Goal: Navigation & Orientation: Find specific page/section

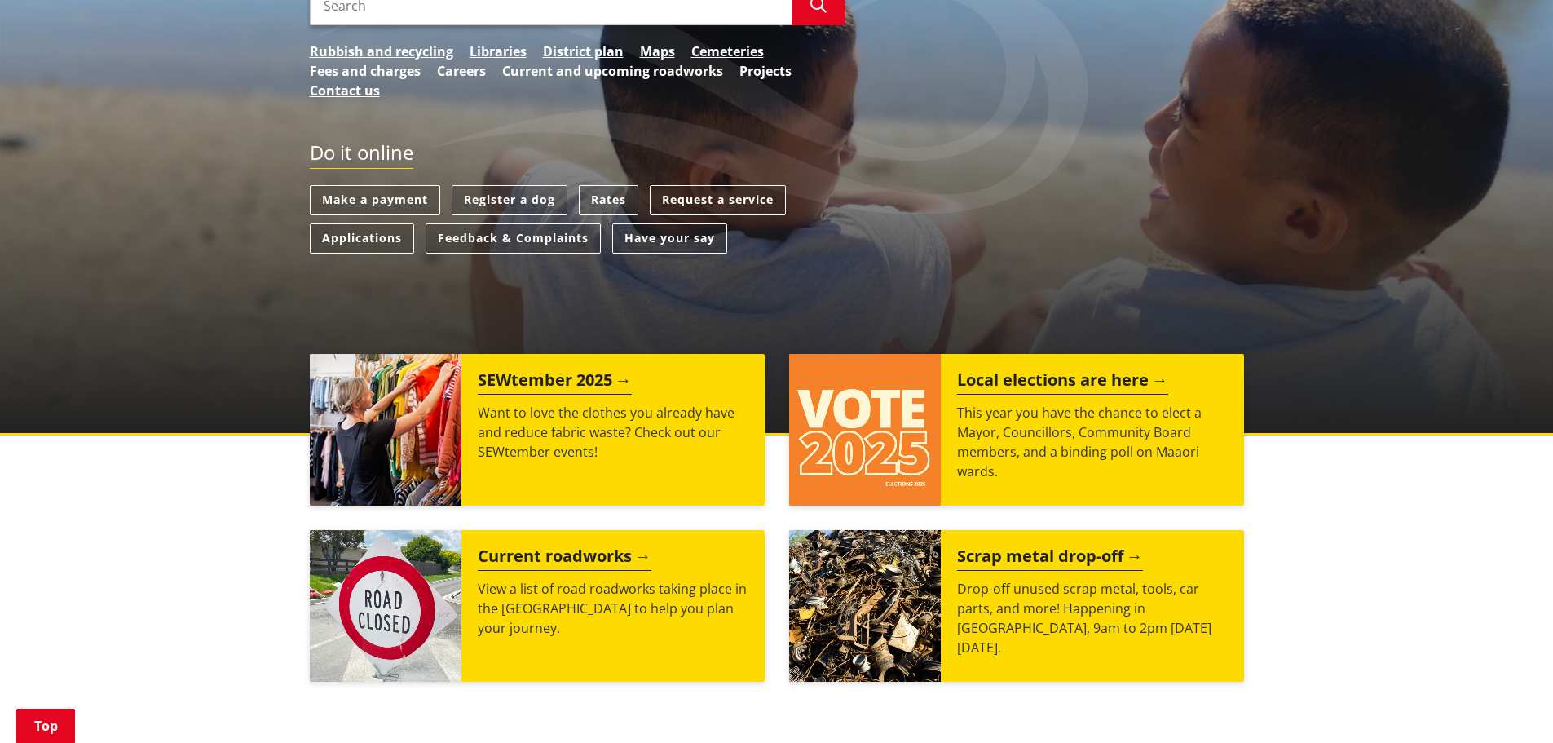
scroll to position [326, 0]
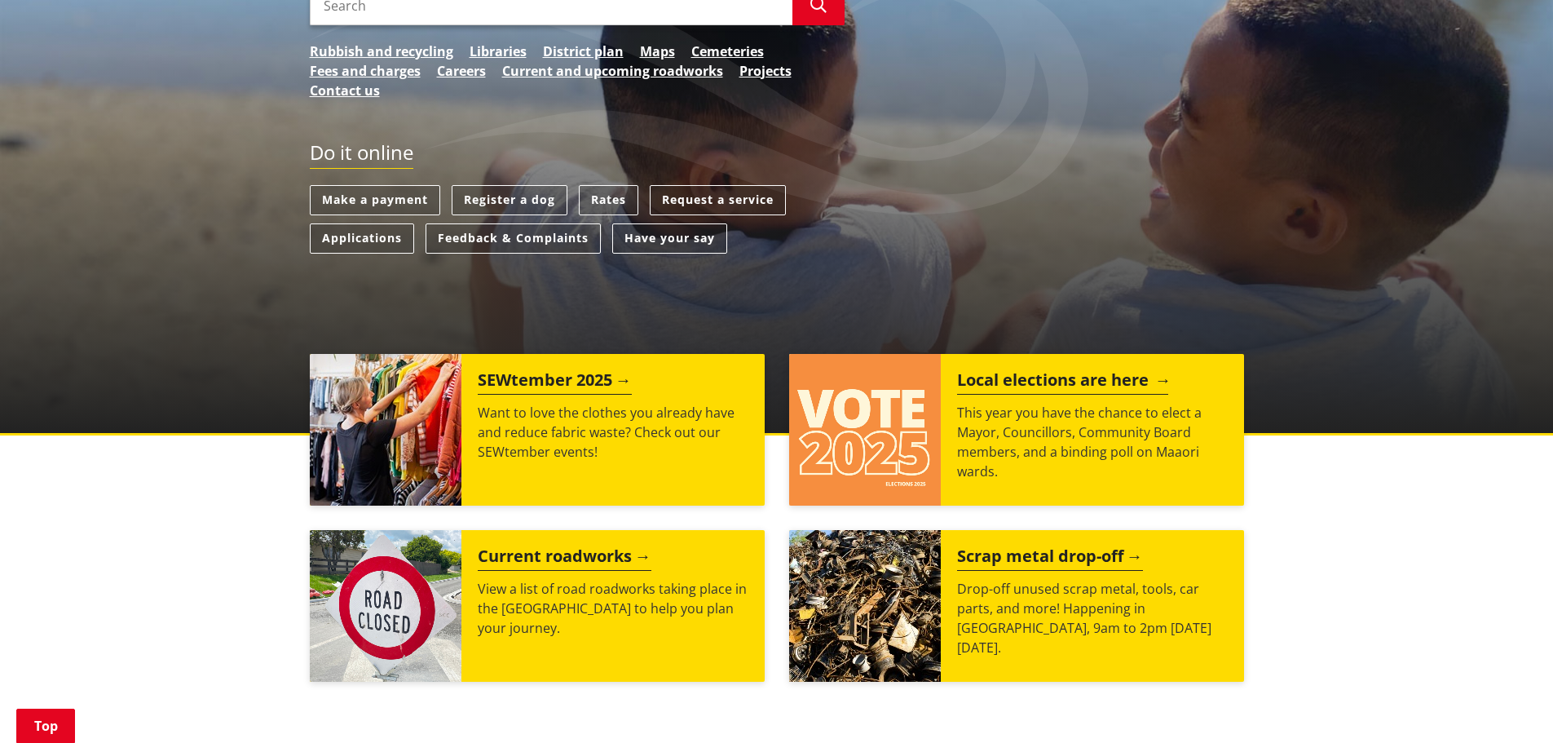
click at [948, 466] on div "Local elections are here This year you have the chance to elect a Mayor, Counci…" at bounding box center [1092, 430] width 303 height 152
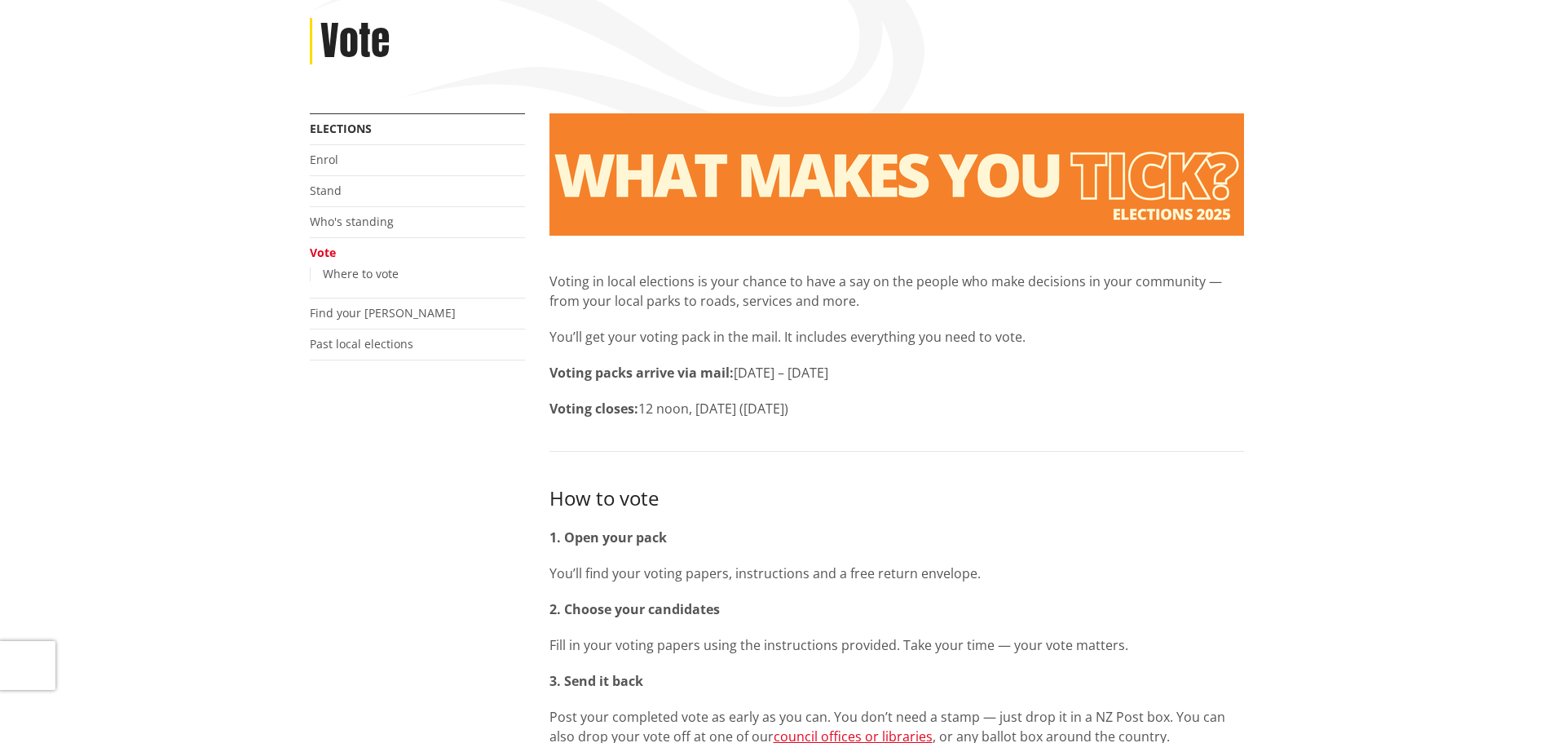
scroll to position [326, 0]
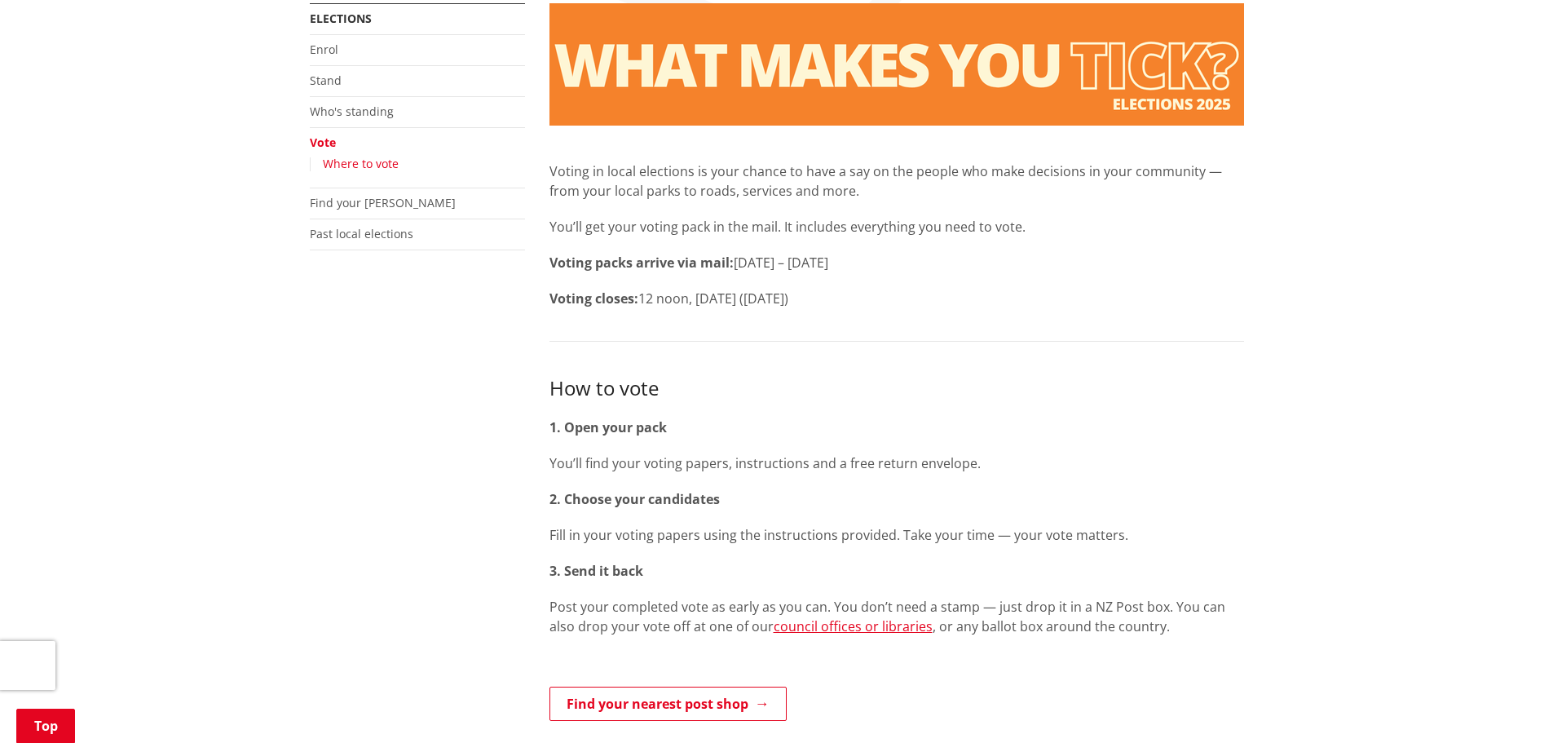
click at [386, 160] on link "Where to vote" at bounding box center [361, 163] width 76 height 15
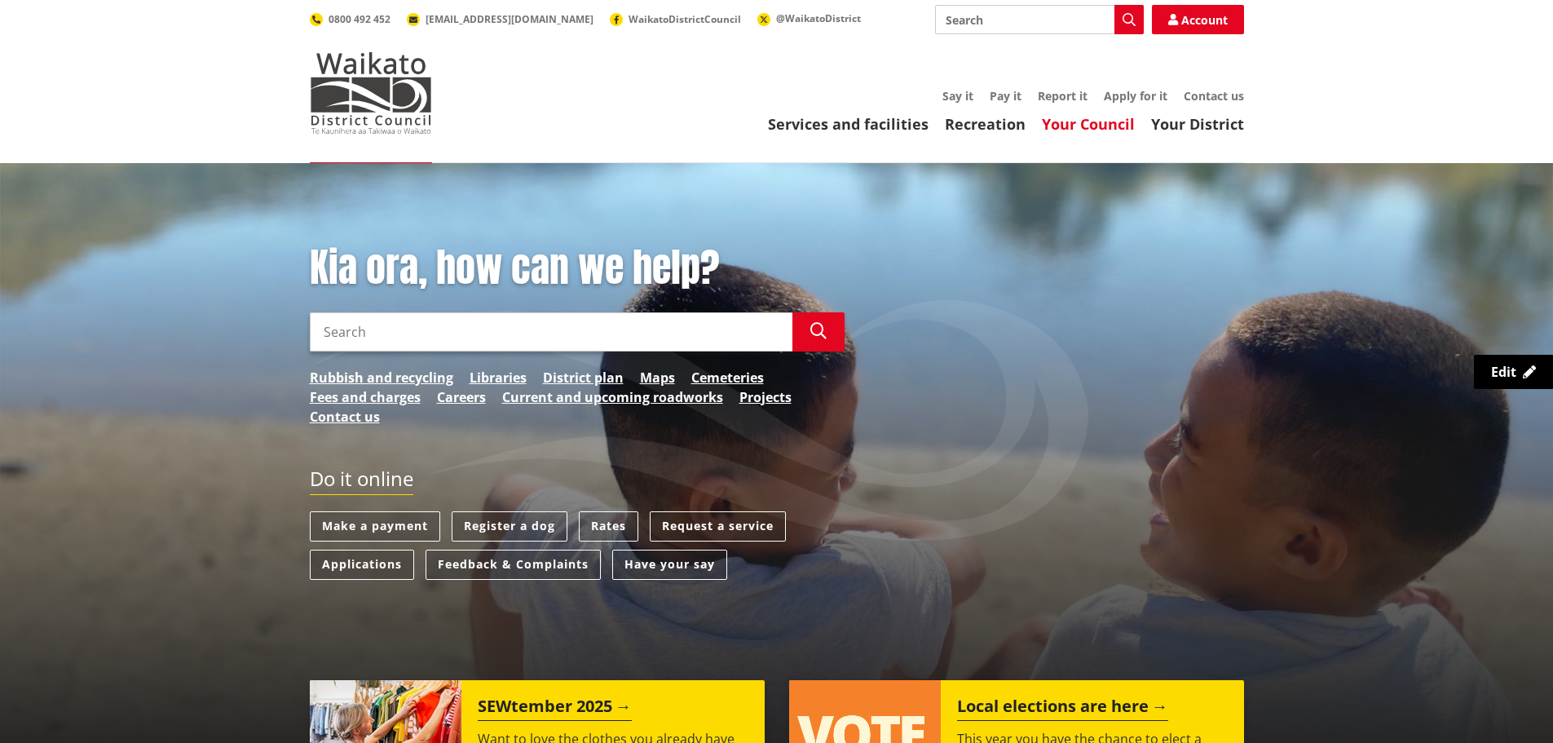
click at [1075, 124] on link "Your Council" at bounding box center [1088, 124] width 93 height 20
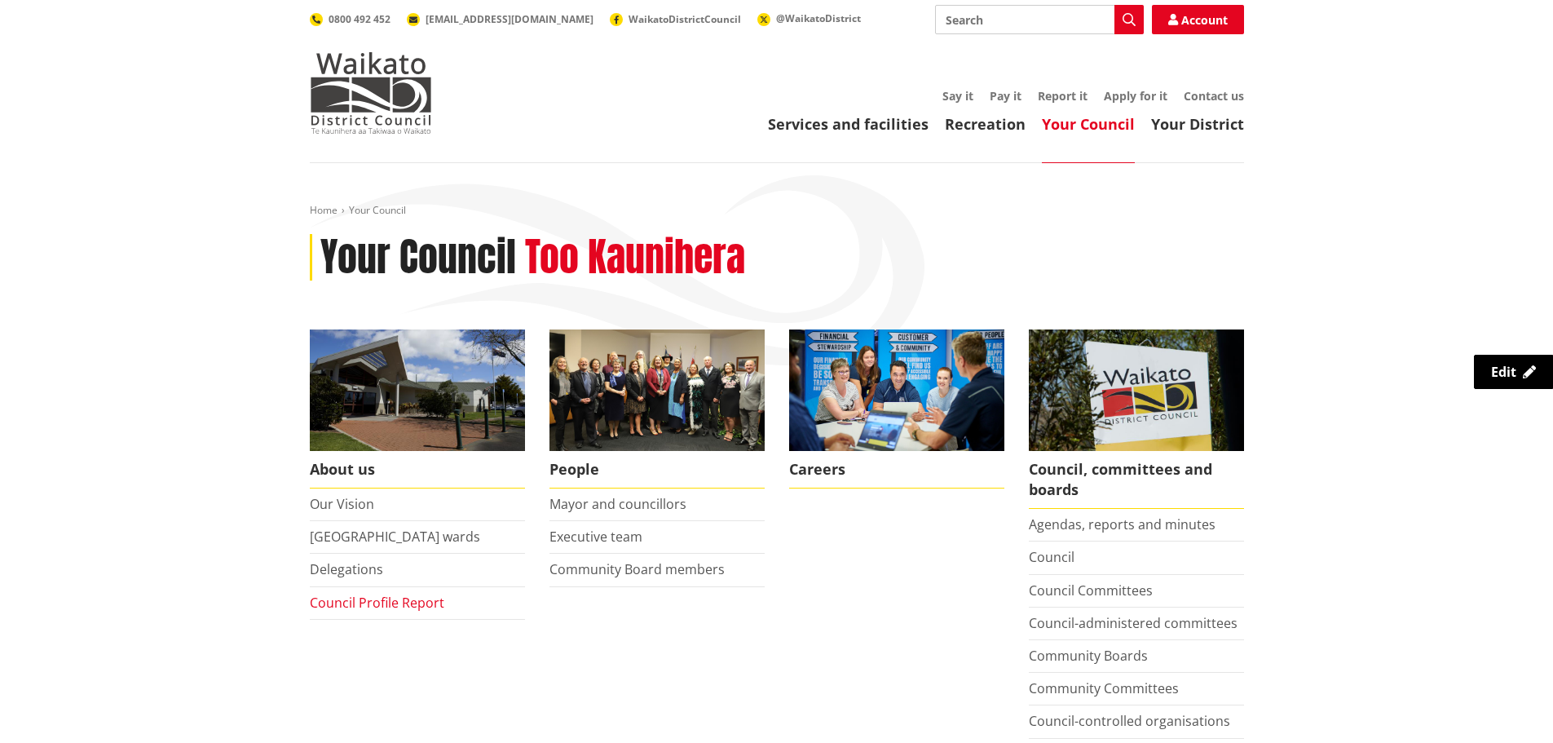
click at [390, 594] on link "Council Profile Report" at bounding box center [377, 603] width 135 height 18
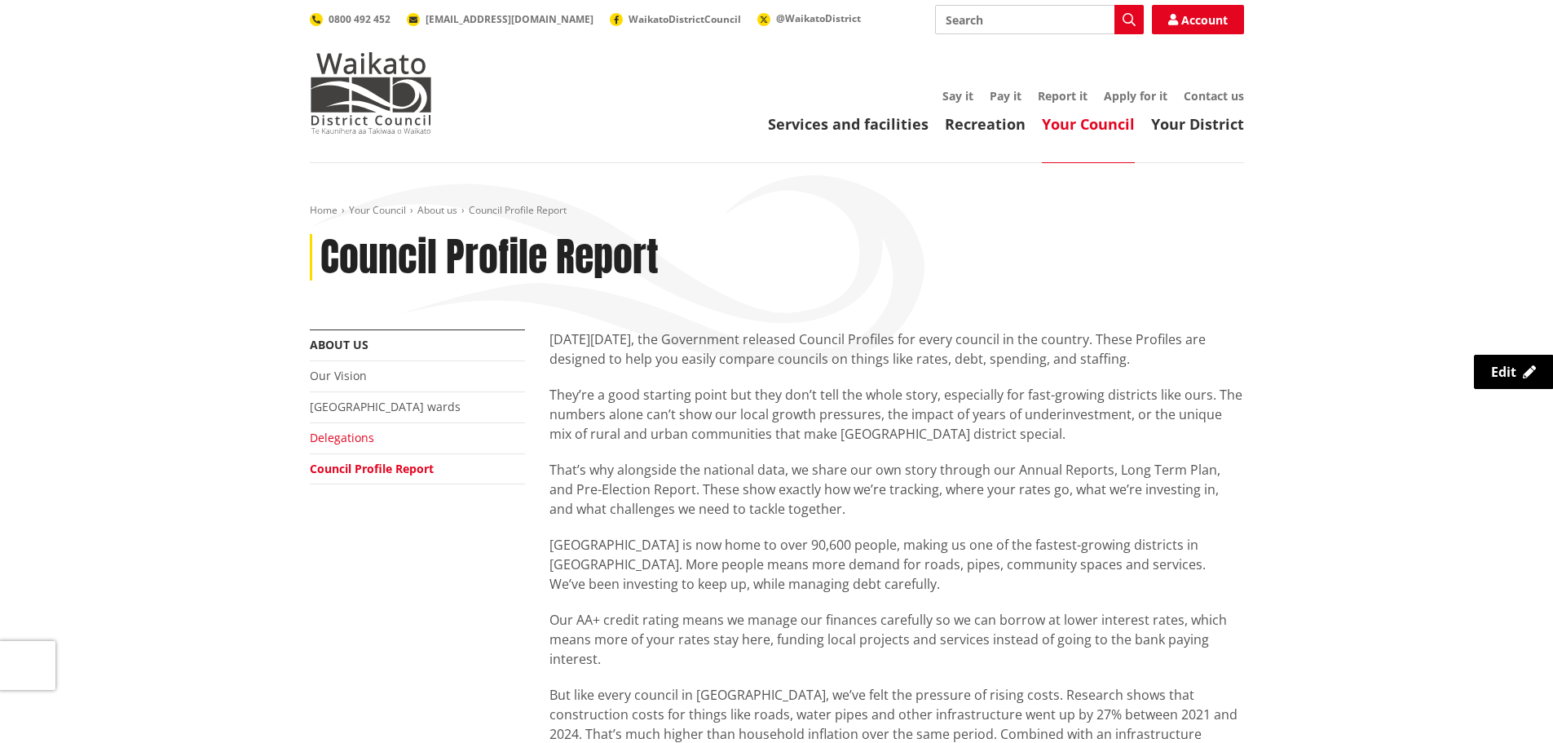
click at [358, 443] on link "Delegations" at bounding box center [342, 437] width 64 height 15
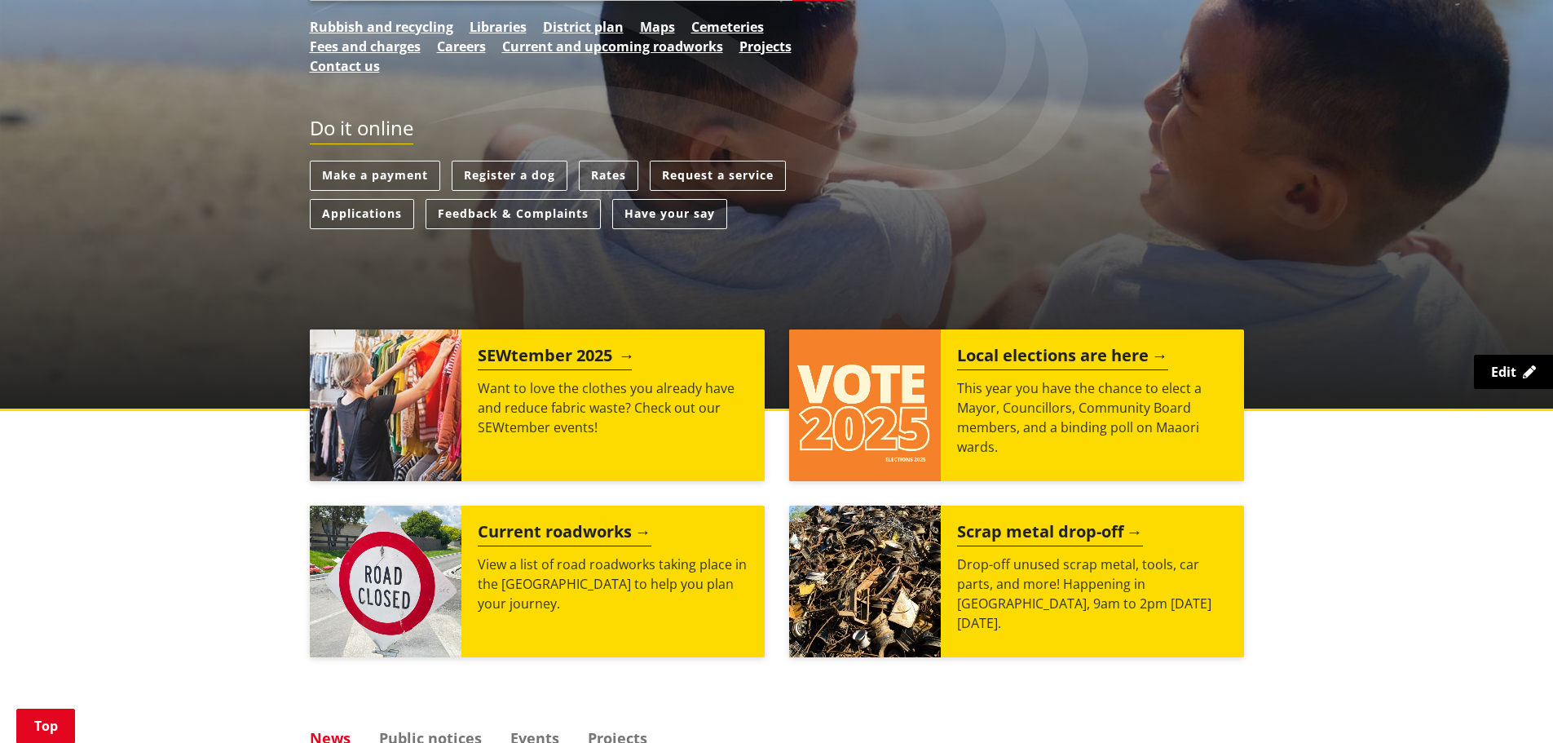
scroll to position [571, 0]
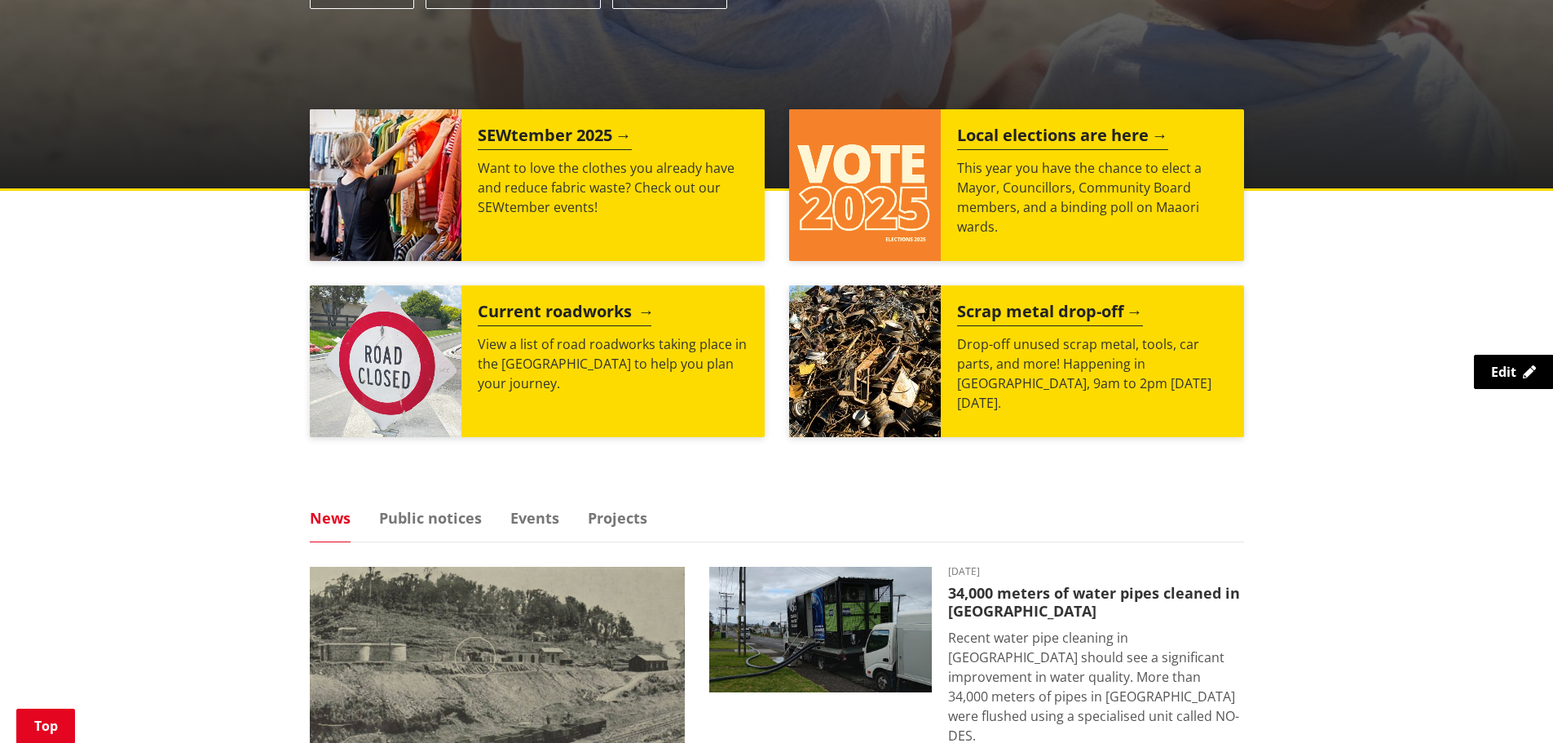
click at [632, 303] on h2 "Current roadworks" at bounding box center [565, 314] width 174 height 24
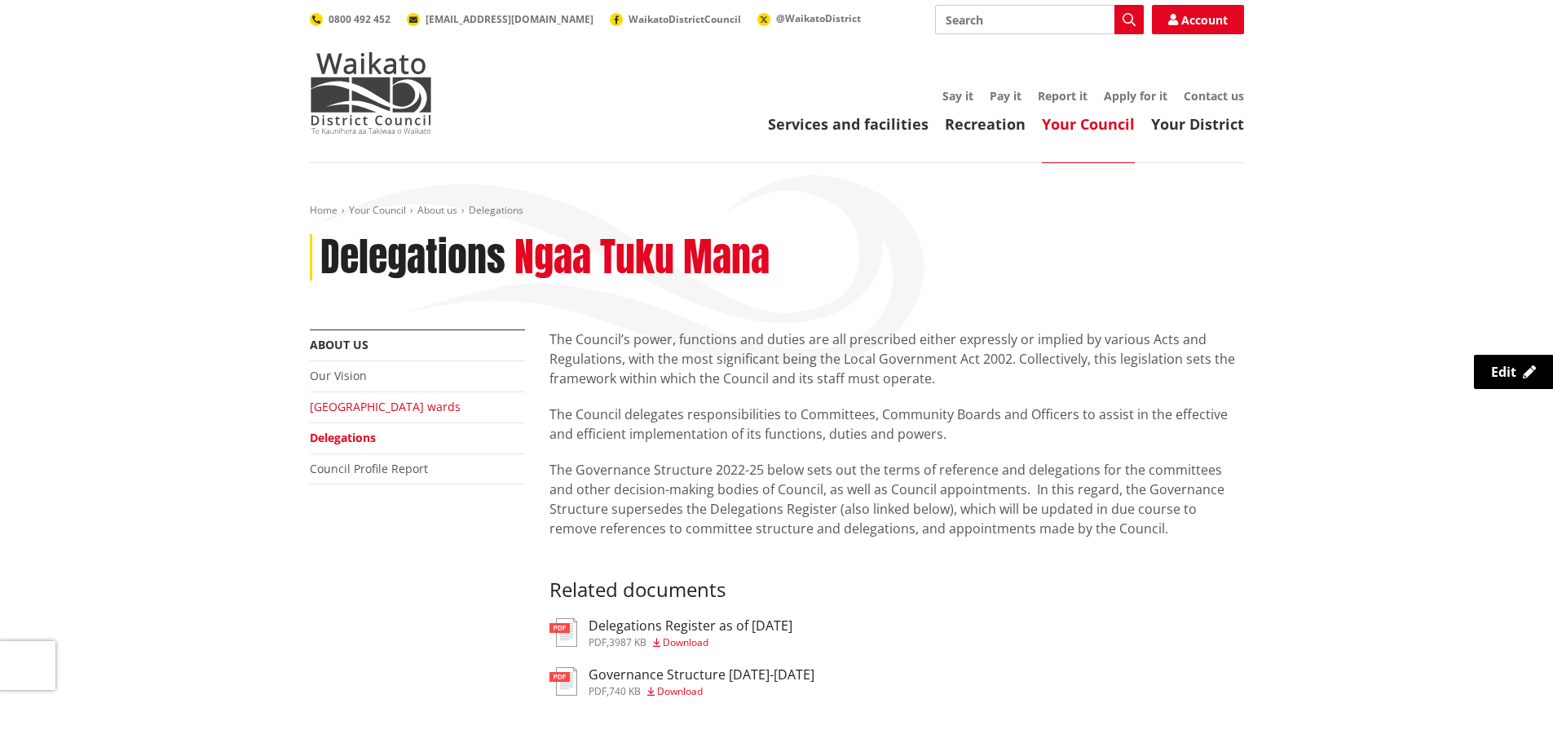
click at [373, 404] on link "[GEOGRAPHIC_DATA] wards" at bounding box center [385, 406] width 151 height 15
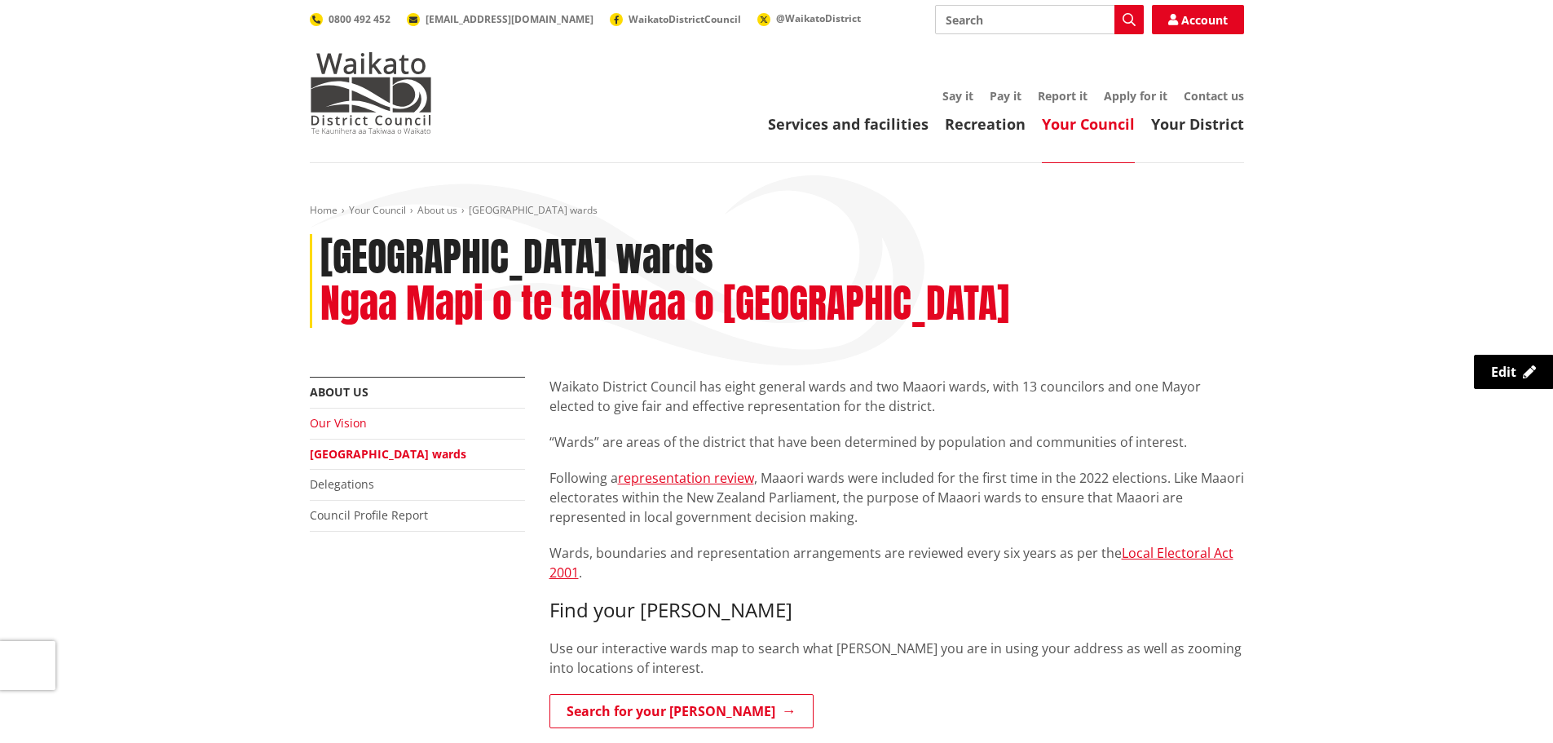
click at [362, 415] on link "Our Vision" at bounding box center [338, 422] width 57 height 15
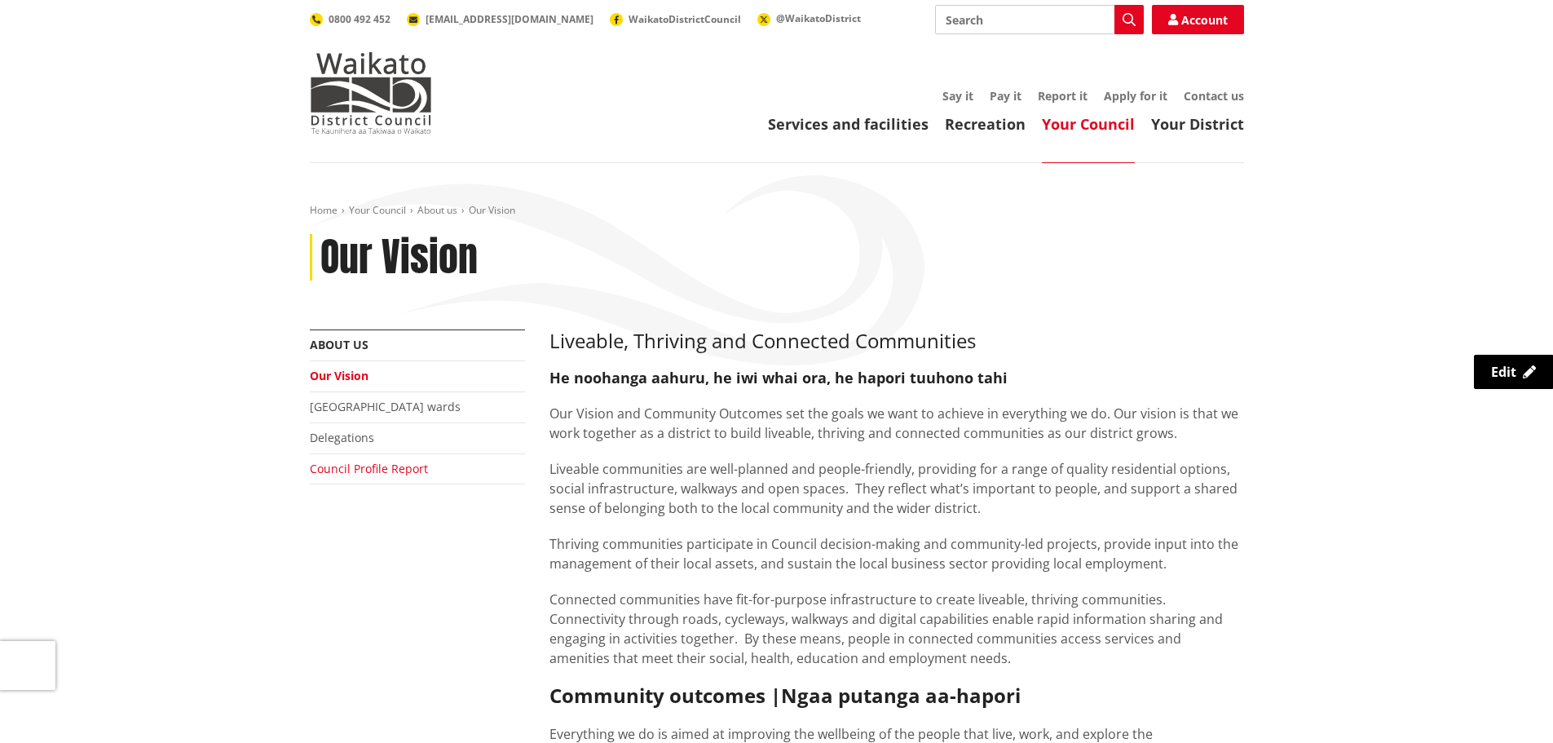
click at [377, 474] on link "Council Profile Report" at bounding box center [369, 468] width 118 height 15
